Goal: Task Accomplishment & Management: Complete application form

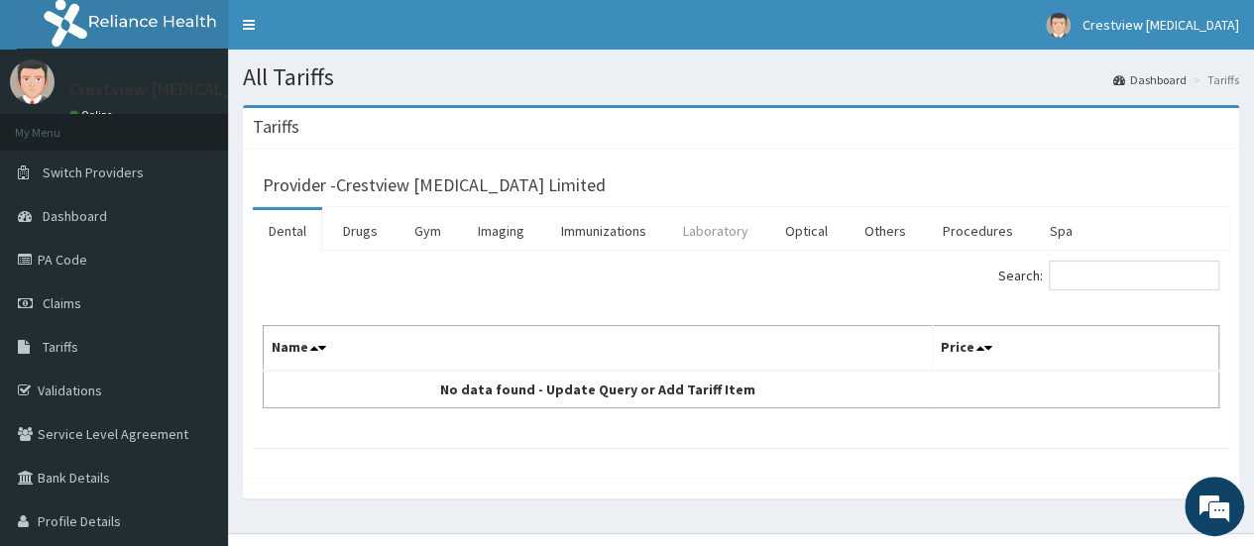
click at [724, 238] on link "Laboratory" at bounding box center [715, 231] width 97 height 42
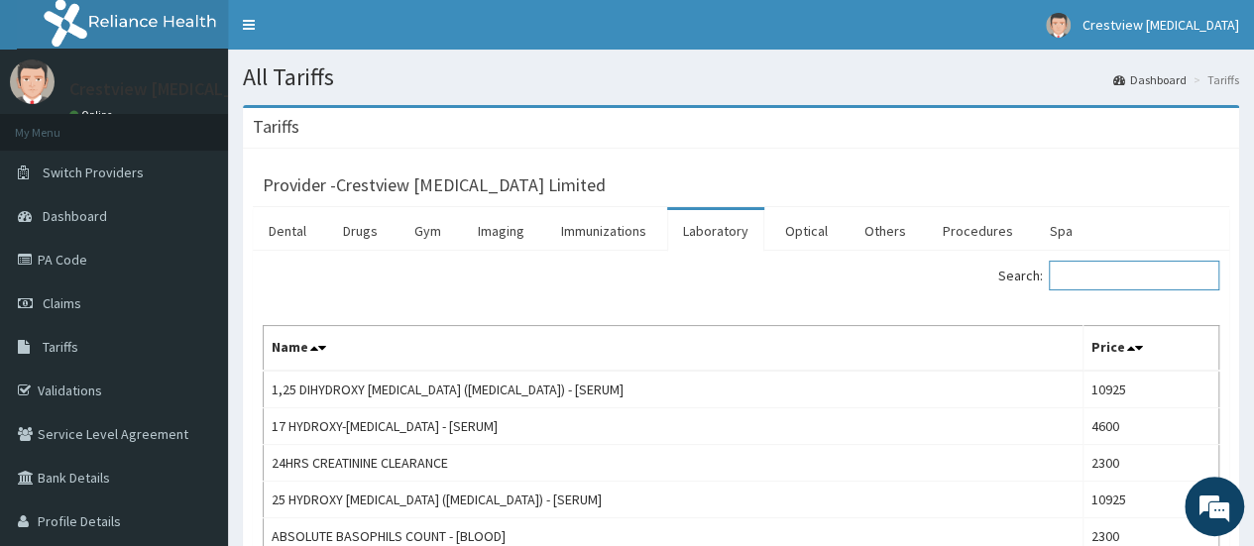
click at [1120, 280] on input "Search:" at bounding box center [1134, 276] width 170 height 30
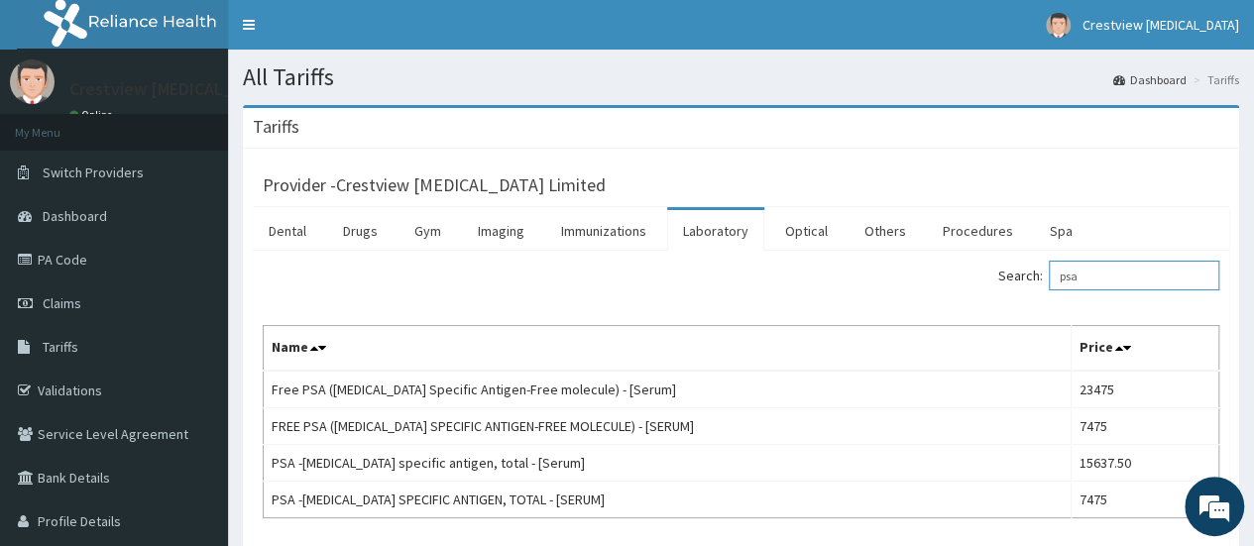
scroll to position [145, 0]
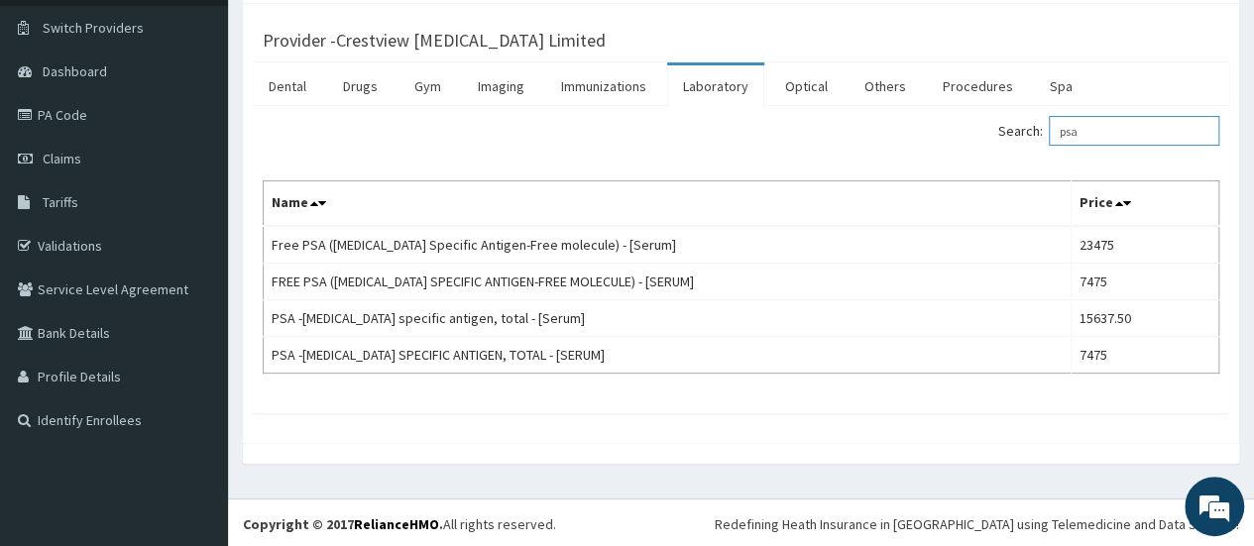
drag, startPoint x: 1108, startPoint y: 125, endPoint x: 1036, endPoint y: 129, distance: 72.5
click at [1033, 127] on label "Search: psa" at bounding box center [1108, 131] width 221 height 30
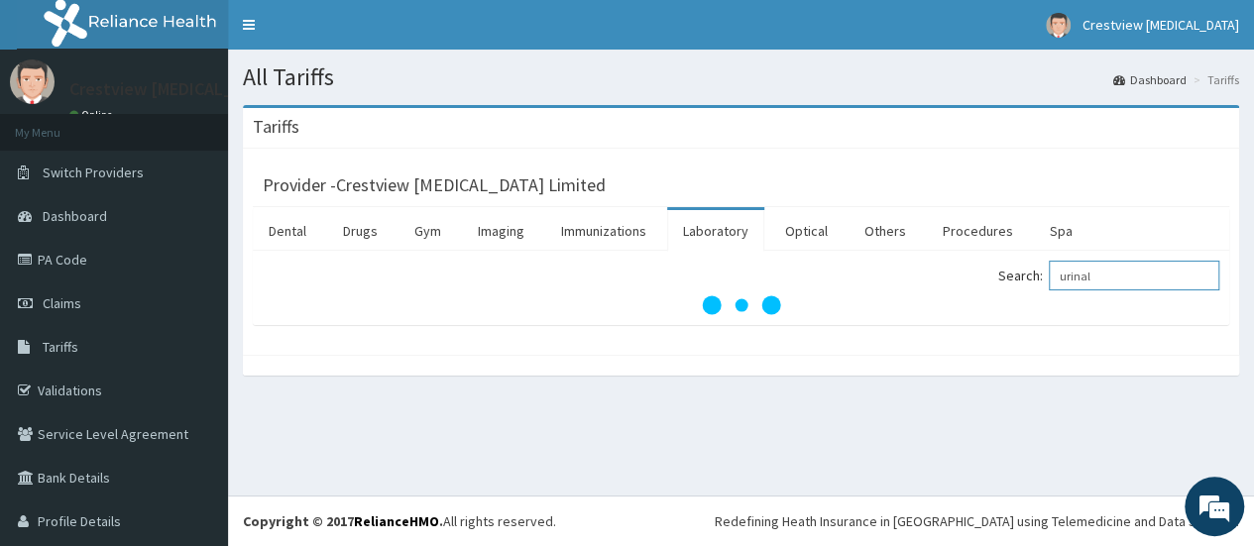
scroll to position [0, 0]
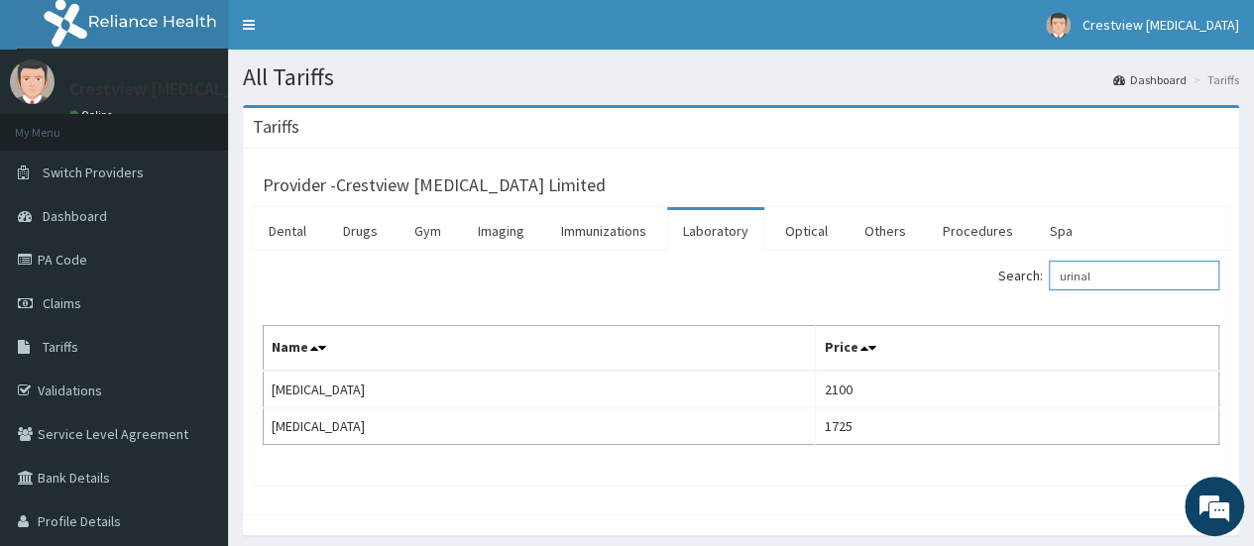
type input "urinal"
click at [683, 226] on link "Laboratory" at bounding box center [715, 231] width 97 height 42
click at [519, 233] on link "Imaging" at bounding box center [501, 231] width 78 height 42
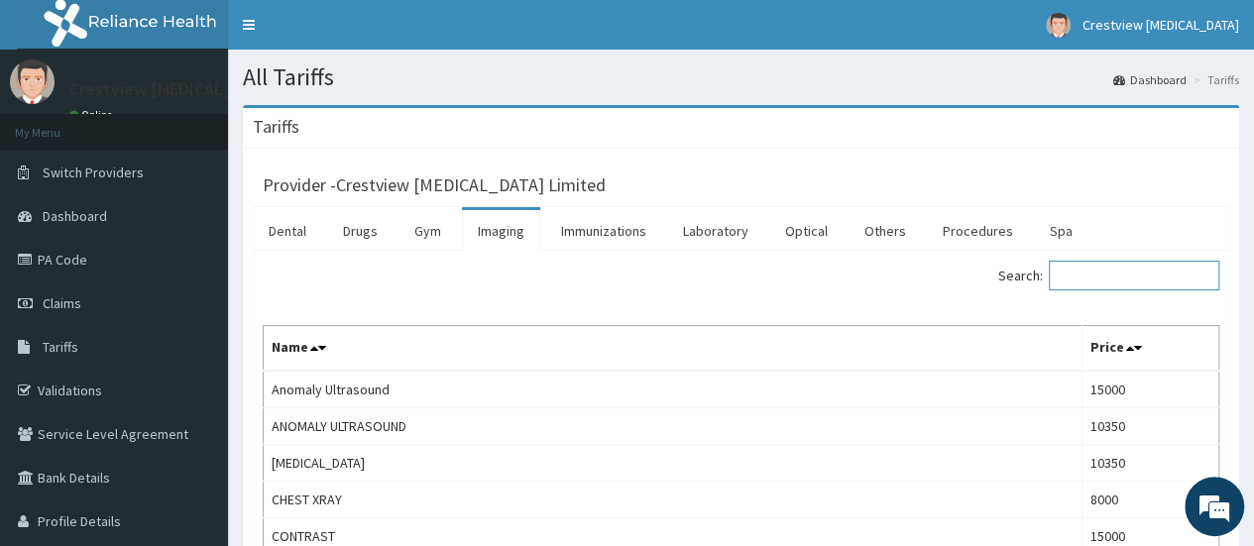
click at [1110, 286] on input "Search:" at bounding box center [1134, 276] width 170 height 30
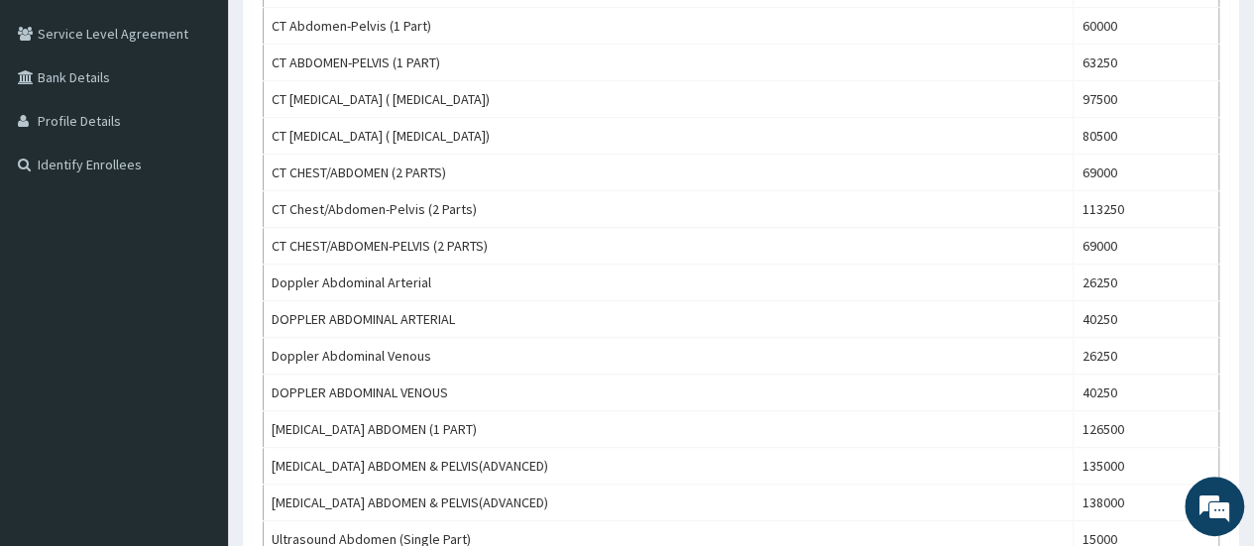
scroll to position [496, 0]
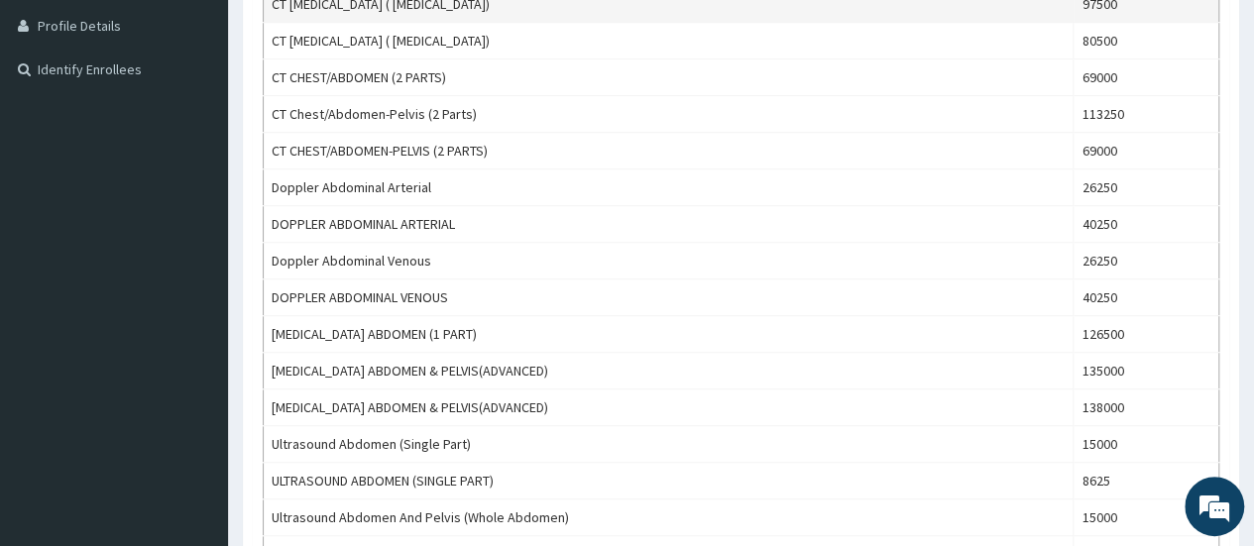
type input "abdom"
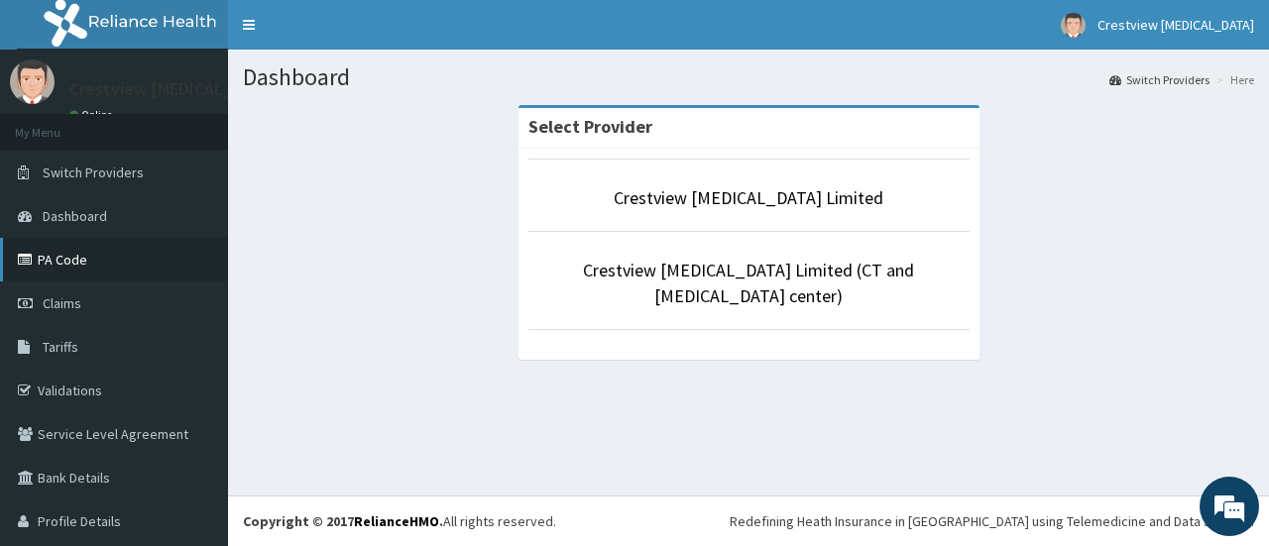
drag, startPoint x: 73, startPoint y: 265, endPoint x: 83, endPoint y: 261, distance: 10.7
click at [73, 265] on link "PA Code" at bounding box center [114, 260] width 228 height 44
click at [69, 265] on link "PA Code" at bounding box center [114, 260] width 228 height 44
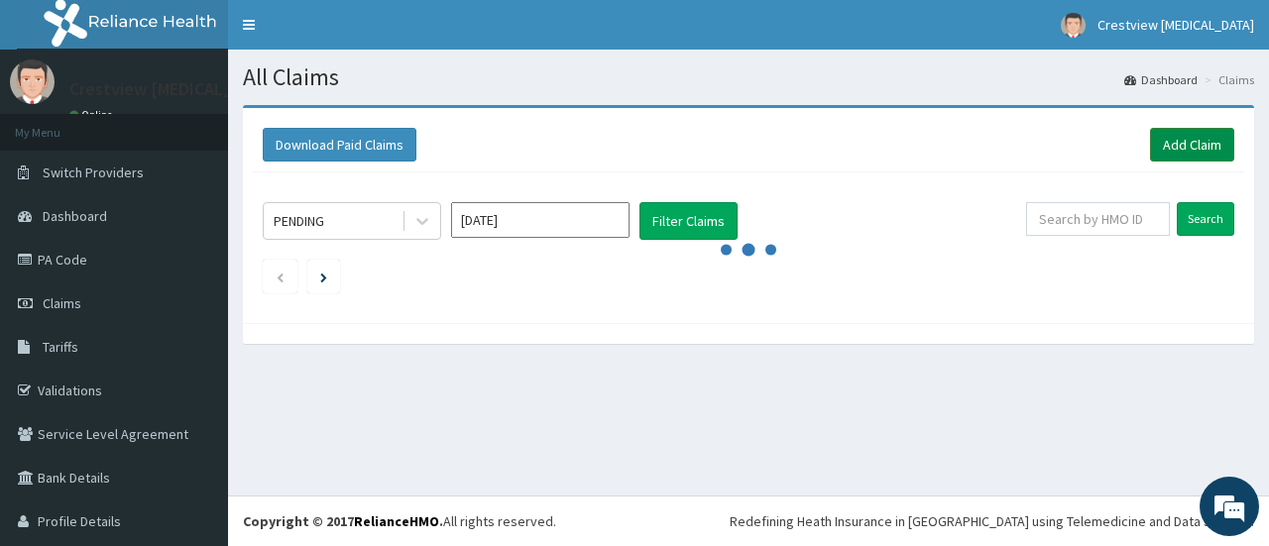
click at [1168, 149] on link "Add Claim" at bounding box center [1192, 145] width 84 height 34
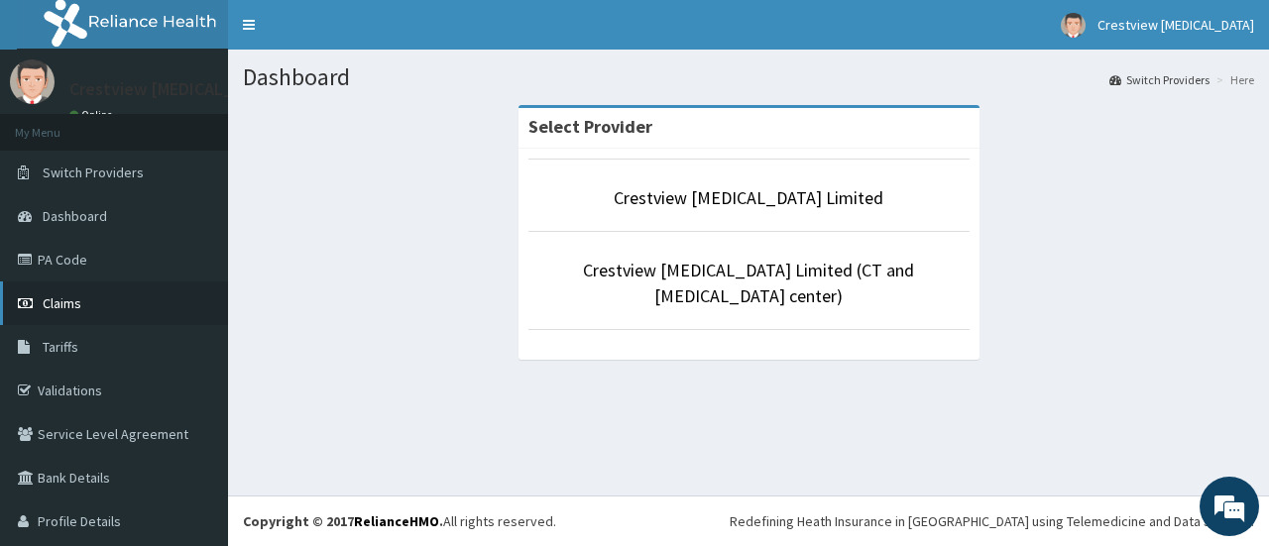
click at [59, 302] on span "Claims" at bounding box center [62, 303] width 39 height 18
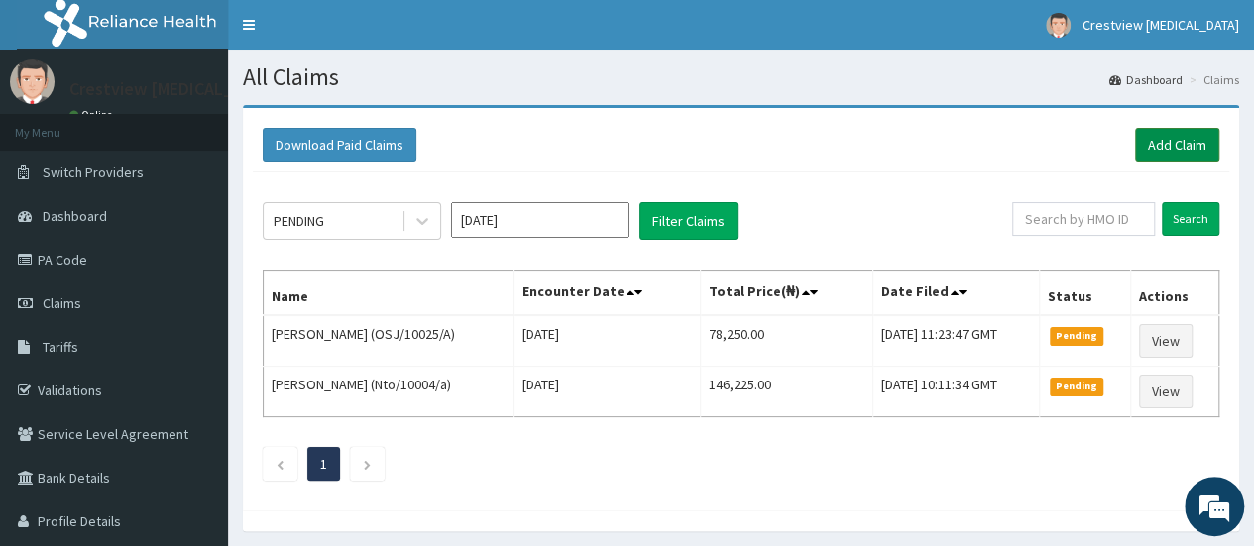
click at [1176, 148] on link "Add Claim" at bounding box center [1177, 145] width 84 height 34
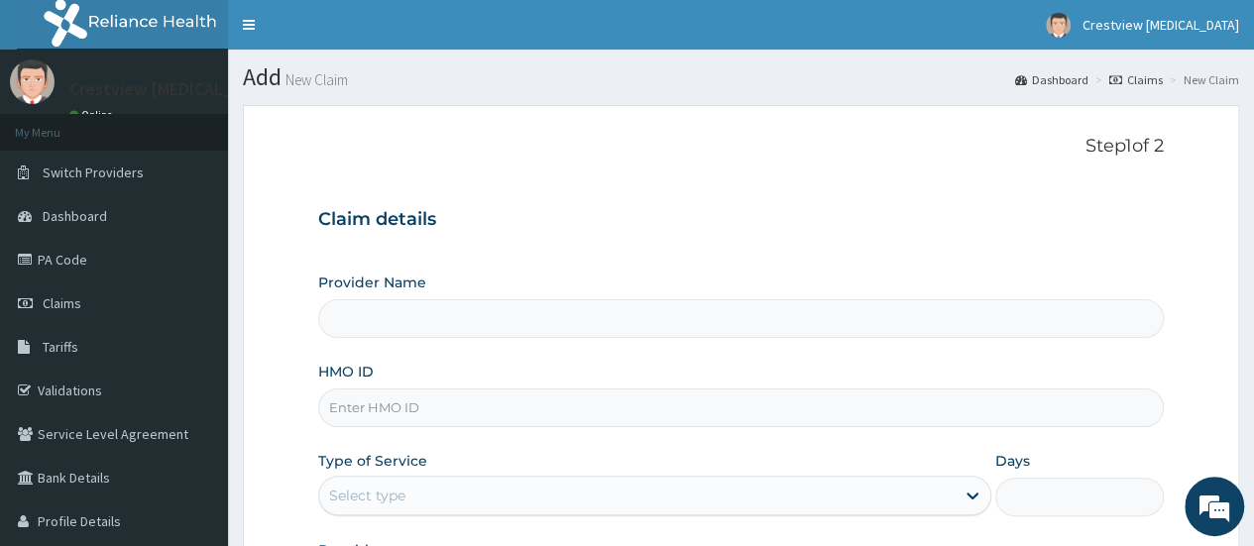
click at [414, 412] on input "HMO ID" at bounding box center [740, 408] width 845 height 39
paste input "kct/10010/a"
type input "kct/10010/a"
type input "Crestview [MEDICAL_DATA] Limited"
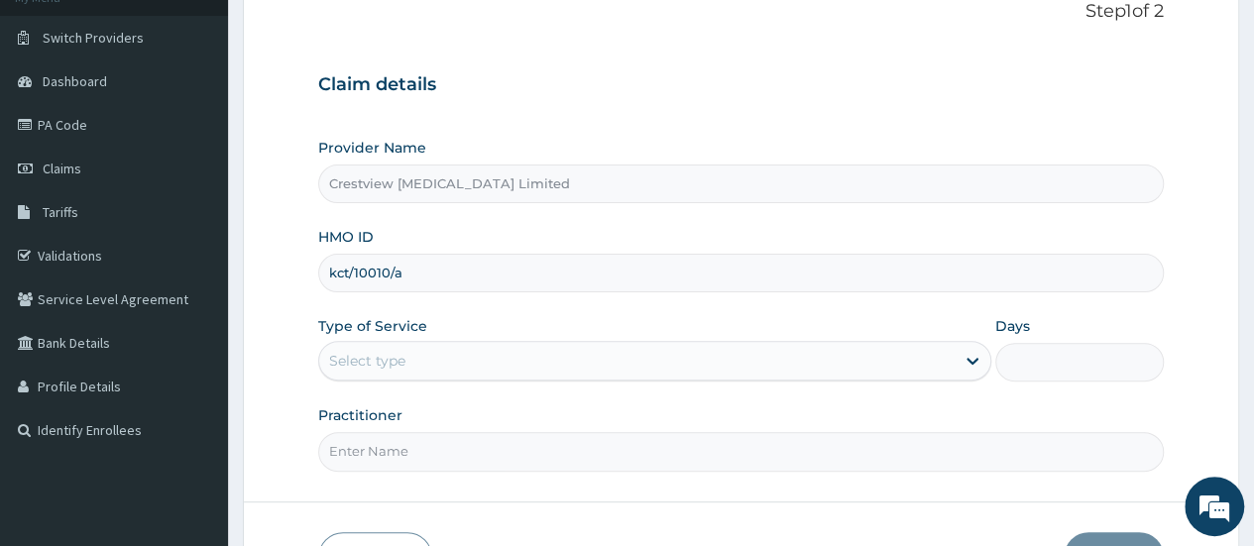
scroll to position [264, 0]
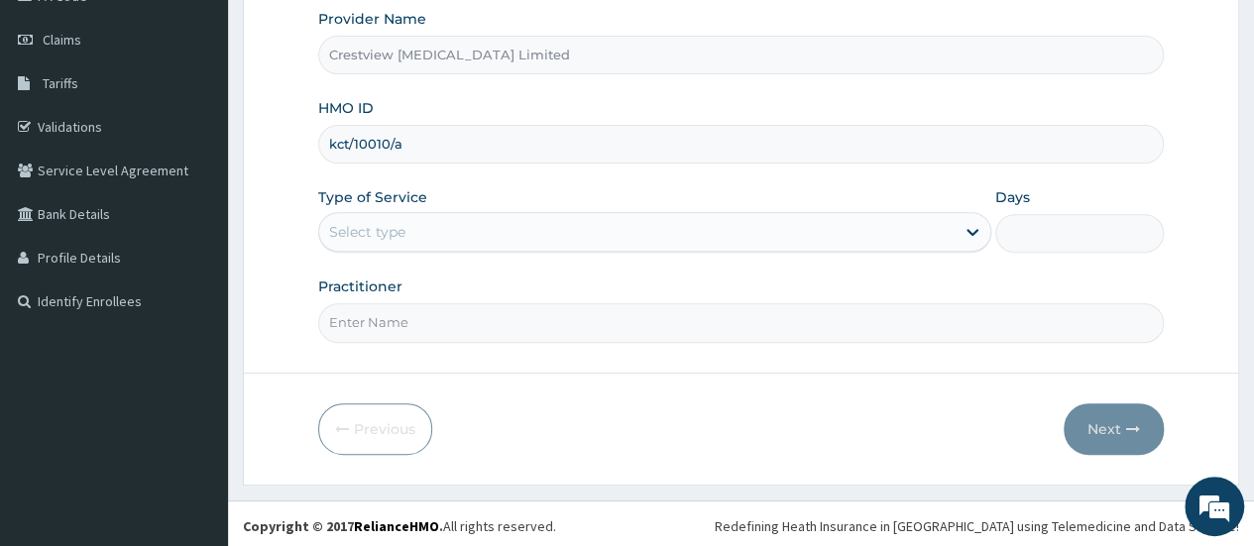
type input "kct/10010/a"
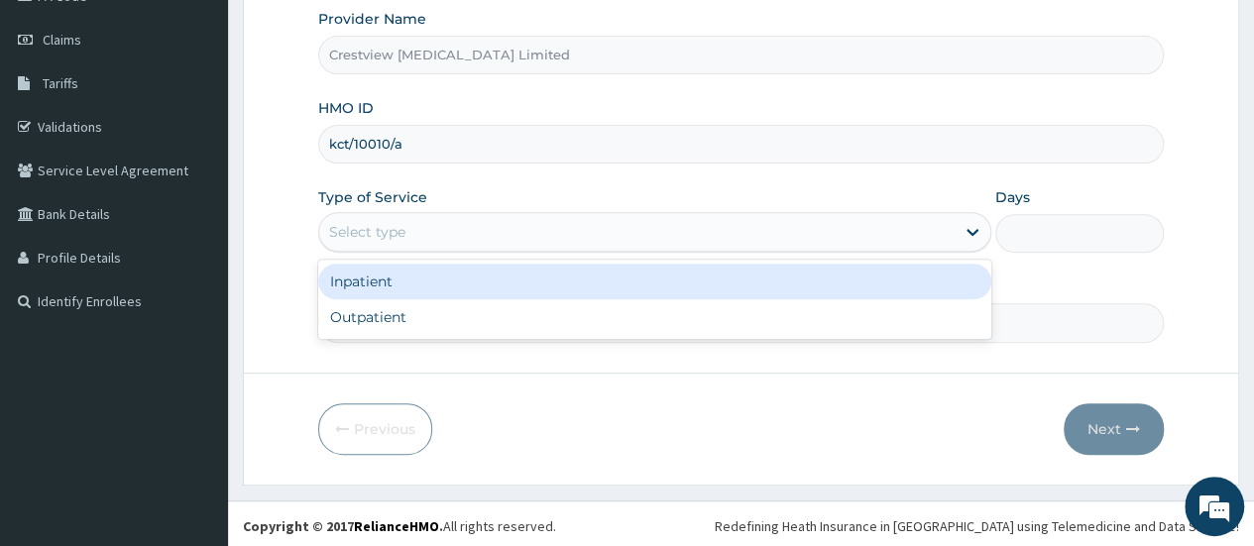
click at [491, 234] on div "Select type" at bounding box center [636, 232] width 635 height 32
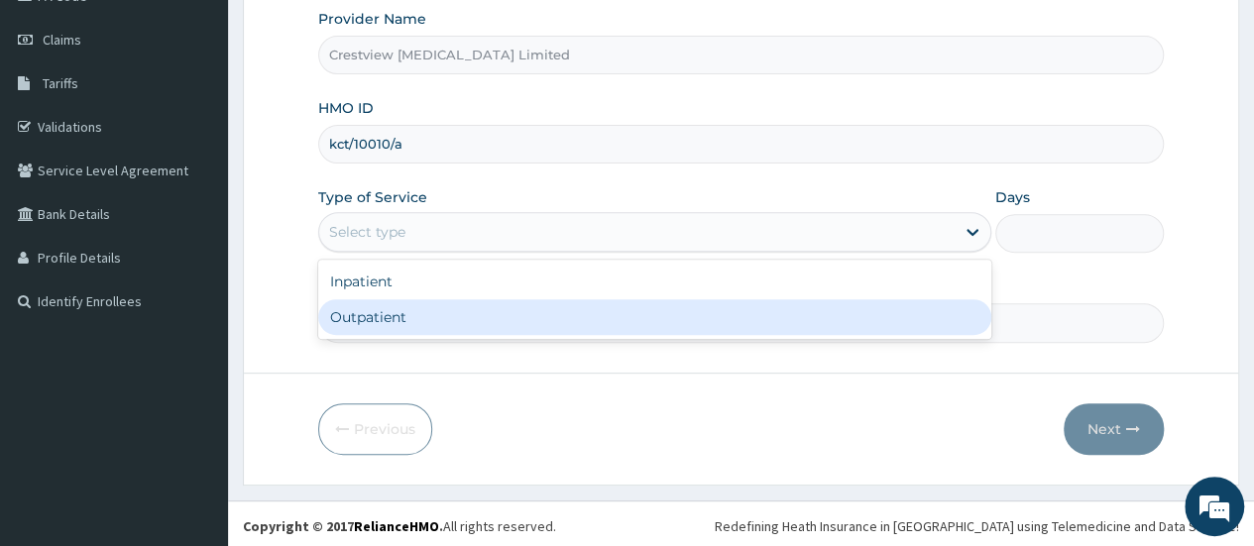
click at [450, 322] on div "Outpatient" at bounding box center [654, 317] width 673 height 36
type input "1"
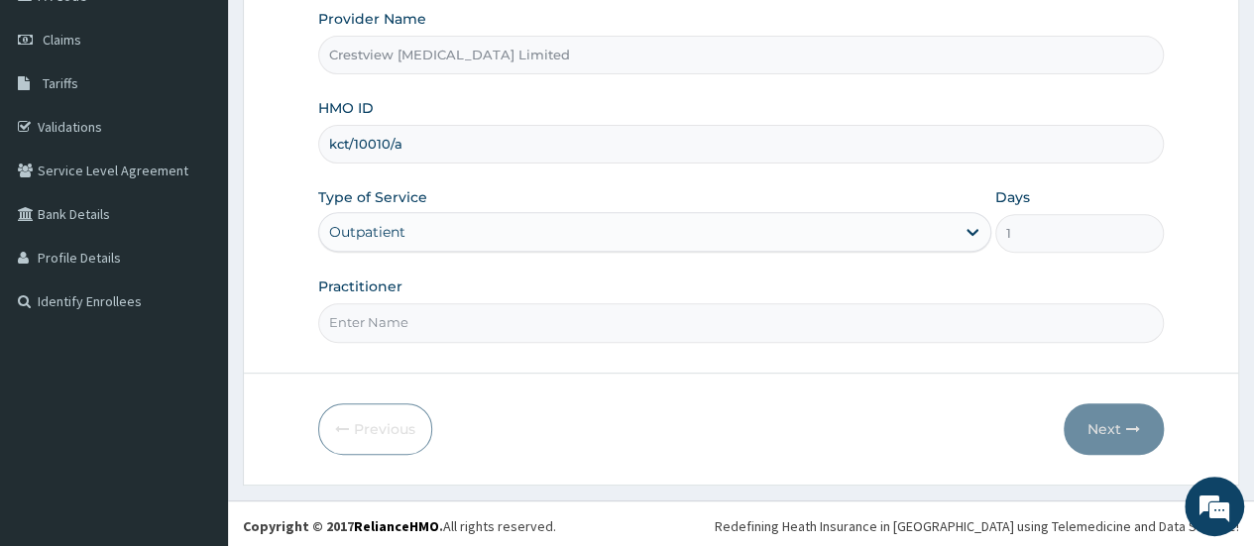
click at [450, 322] on input "Practitioner" at bounding box center [740, 322] width 845 height 39
type input "DR [PERSON_NAME]"
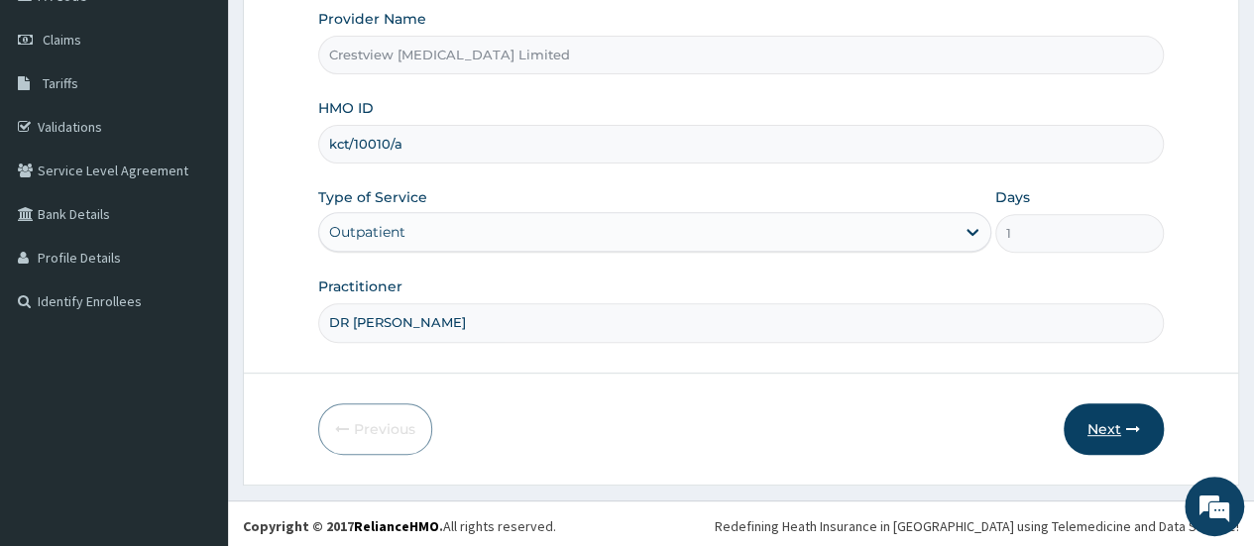
click at [1091, 426] on button "Next" at bounding box center [1113, 429] width 100 height 52
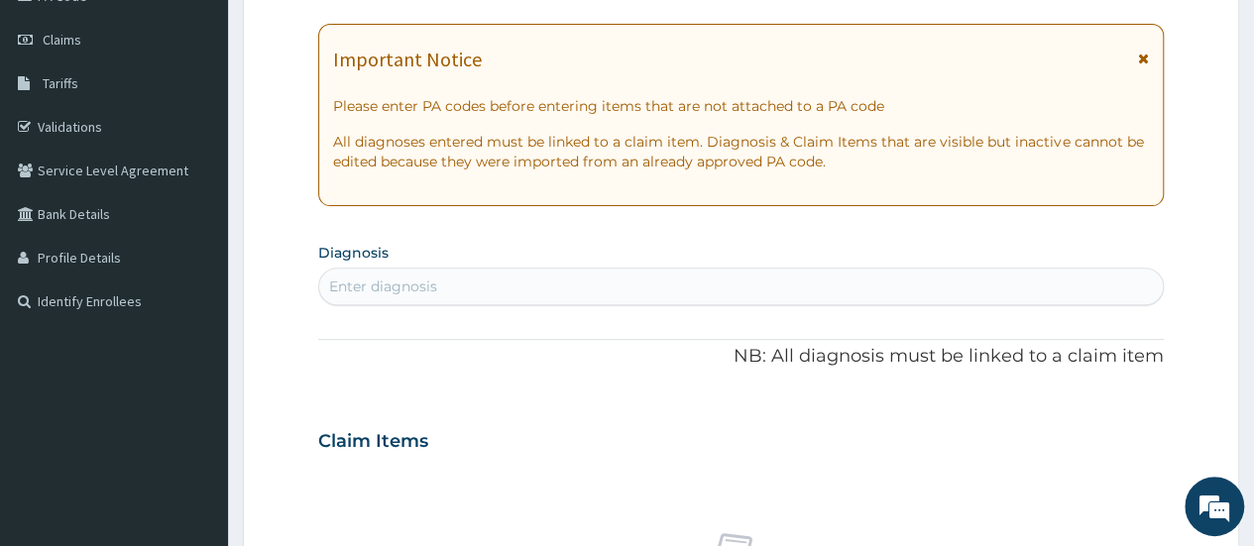
scroll to position [65, 0]
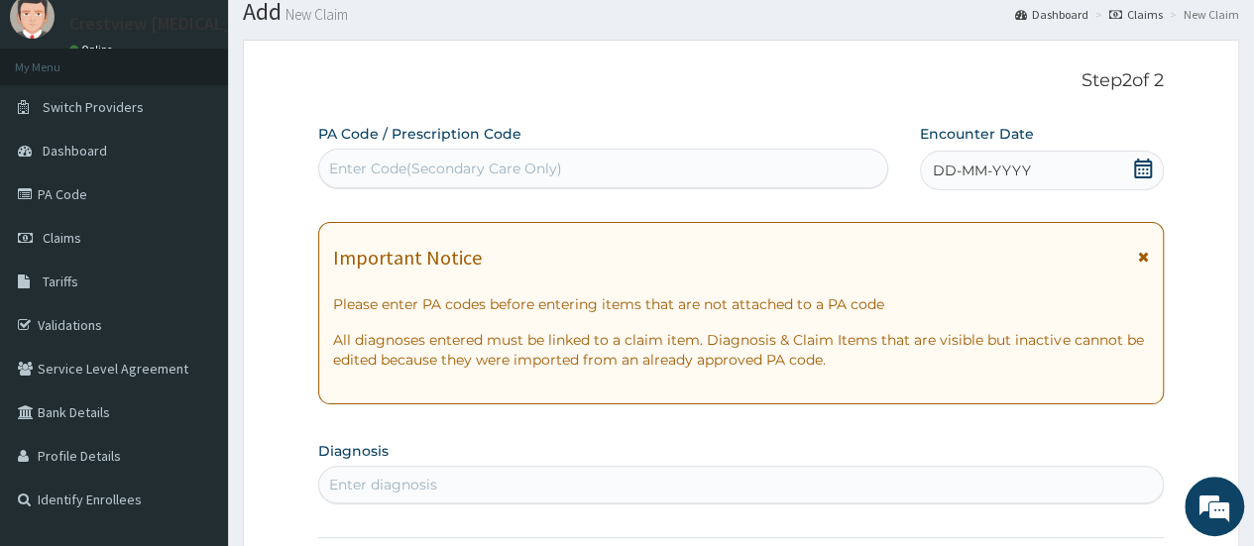
click at [479, 172] on div "Enter Code(Secondary Care Only)" at bounding box center [445, 169] width 233 height 20
paste input "PA/A3045F"
type input "PA/A3045F"
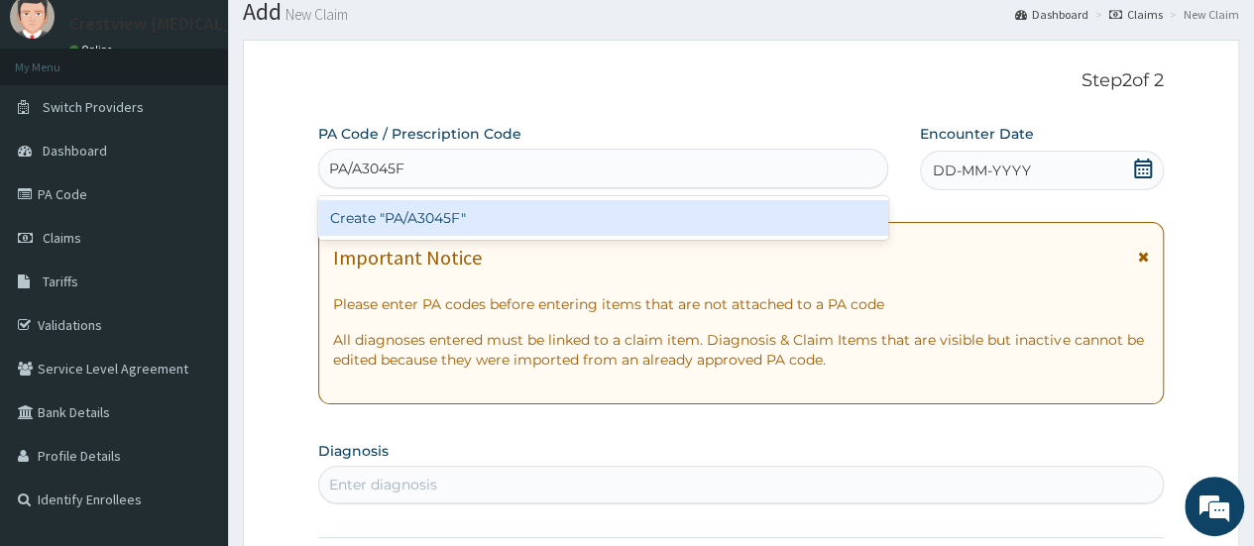
click at [466, 213] on div "Create "PA/A3045F"" at bounding box center [602, 218] width 569 height 36
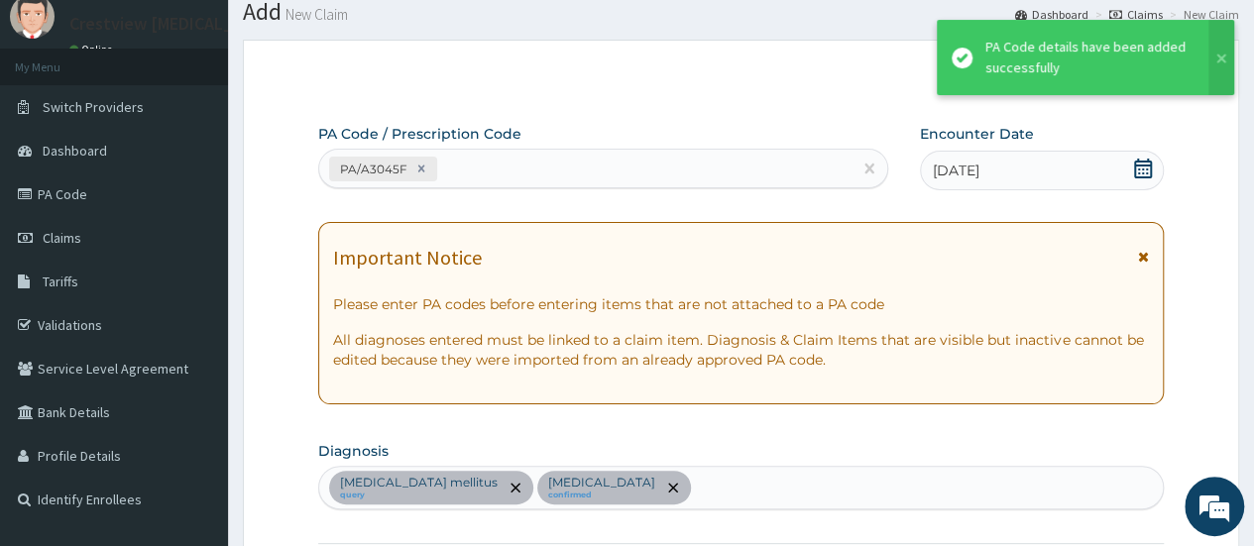
scroll to position [618, 0]
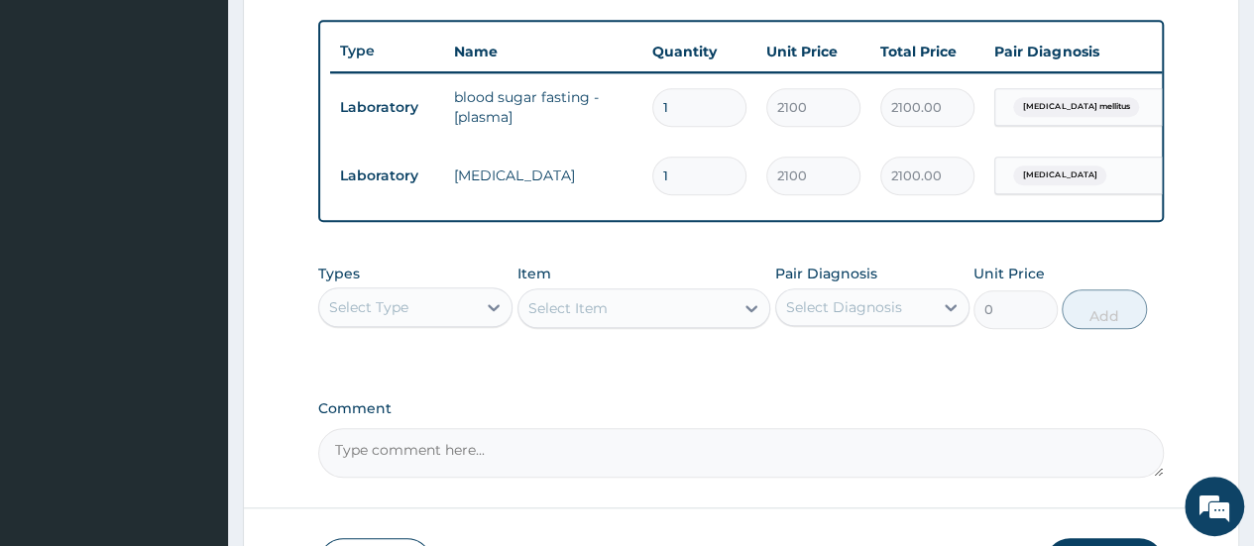
type input "0"
type input "0.00"
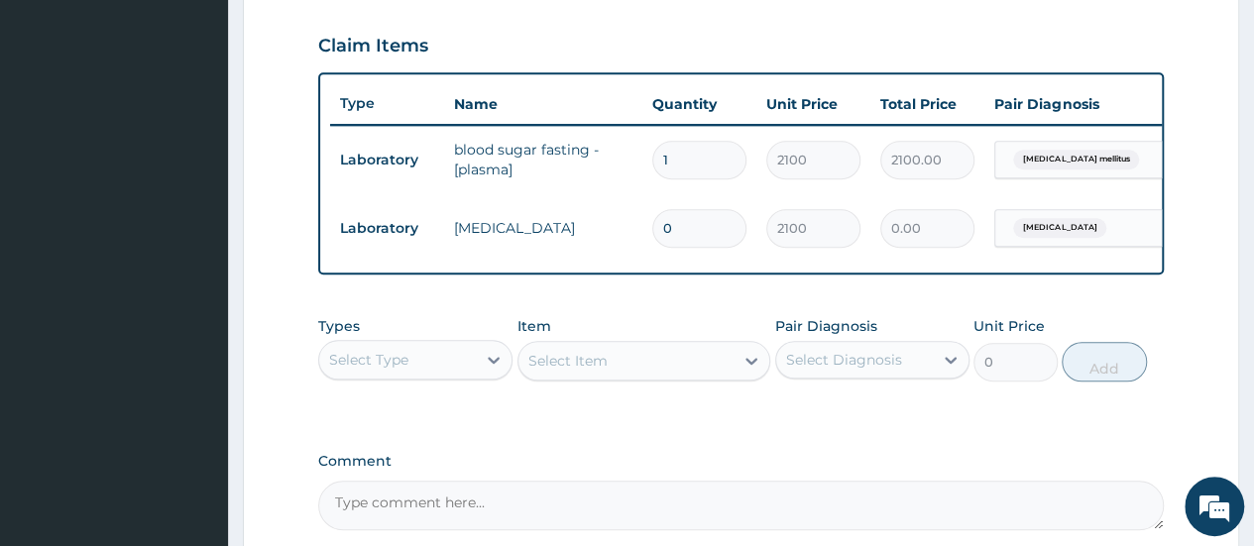
scroll to position [770, 0]
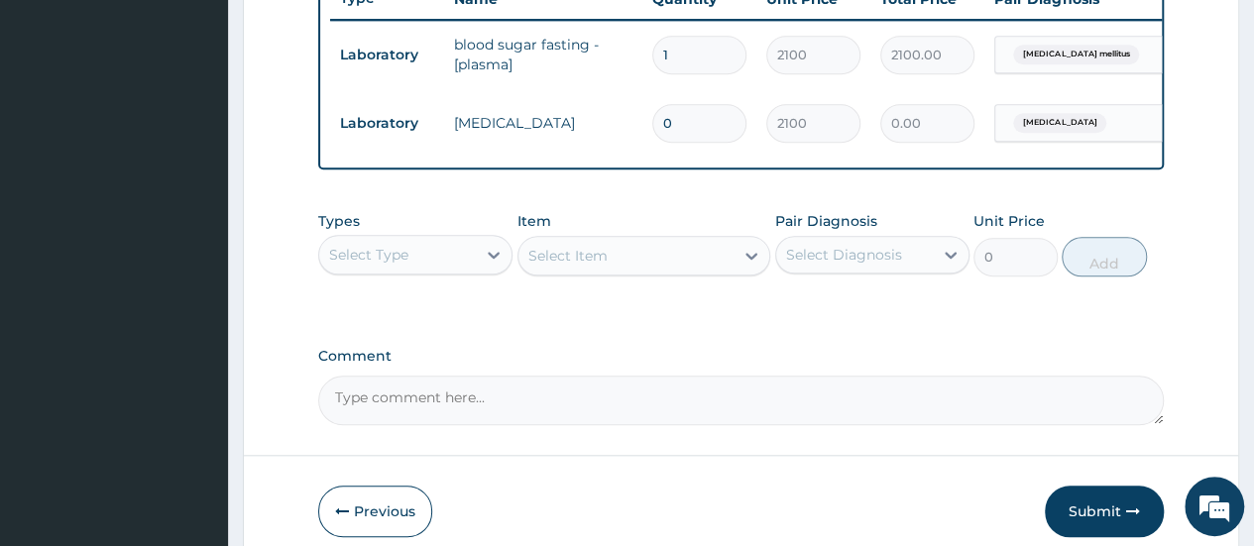
type input "0"
